Goal: Transaction & Acquisition: Purchase product/service

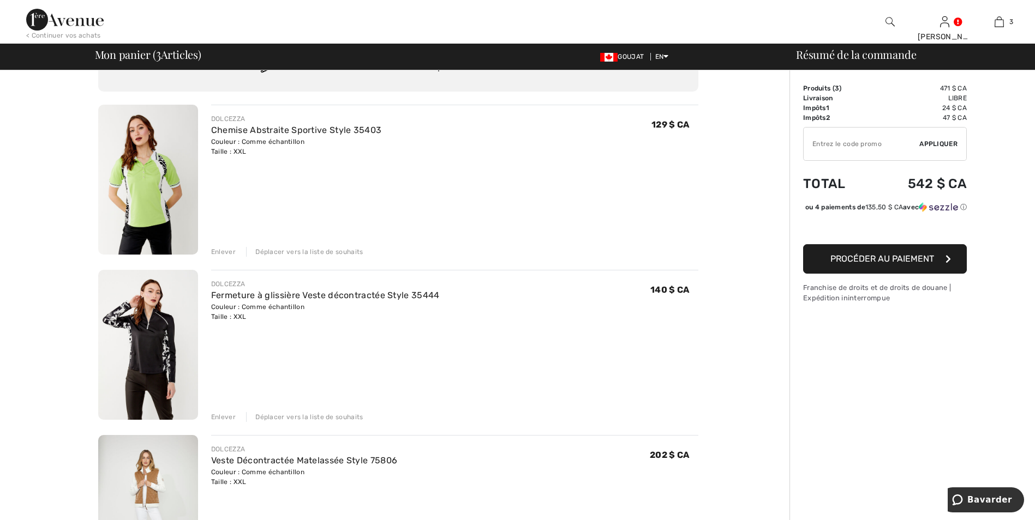
scroll to position [55, 0]
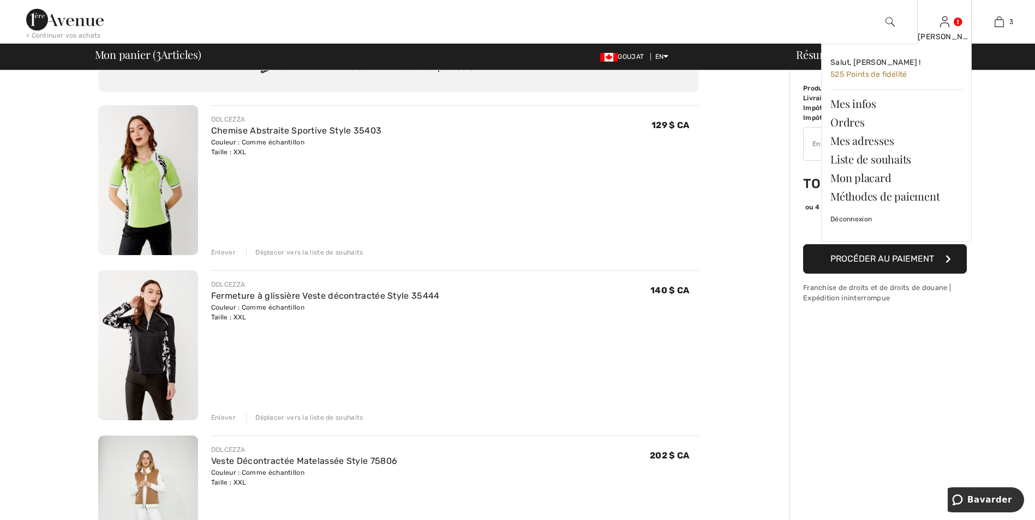
click at [949, 21] on link at bounding box center [944, 21] width 9 height 10
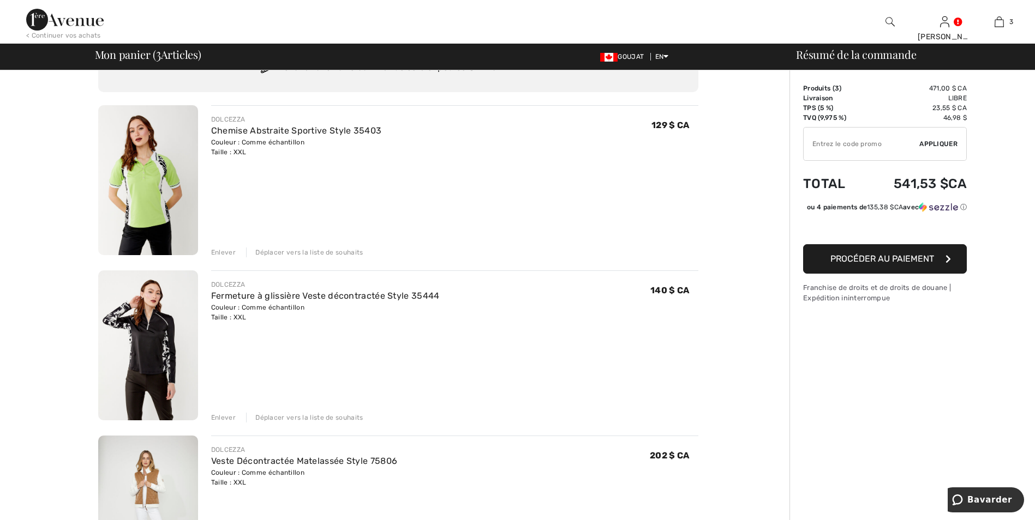
click at [72, 19] on img at bounding box center [64, 20] width 77 height 22
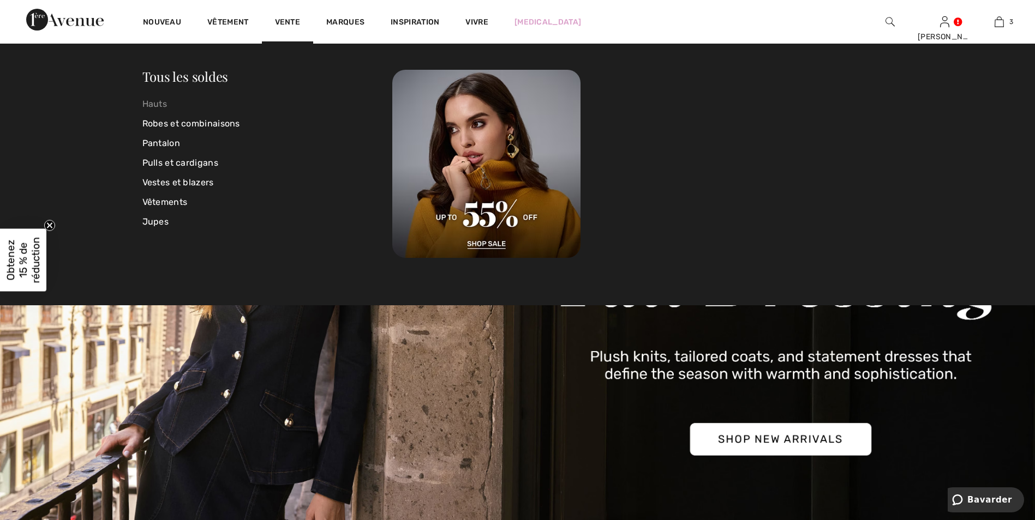
click at [155, 100] on link "Hauts" at bounding box center [267, 104] width 250 height 20
